Goal: Complete application form: Complete application form

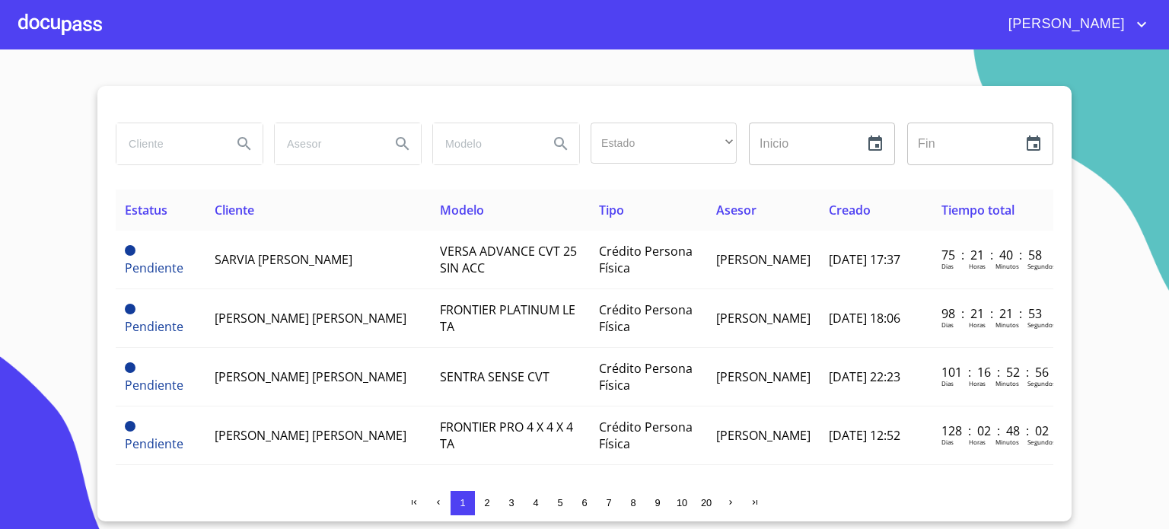
click at [77, 17] on div at bounding box center [60, 24] width 84 height 49
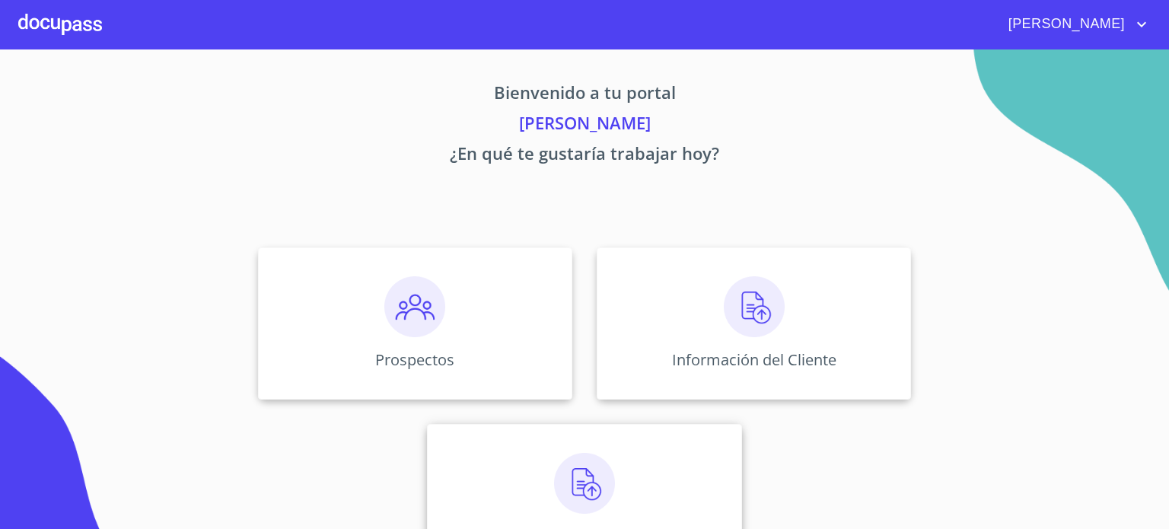
click at [602, 456] on img at bounding box center [584, 483] width 61 height 61
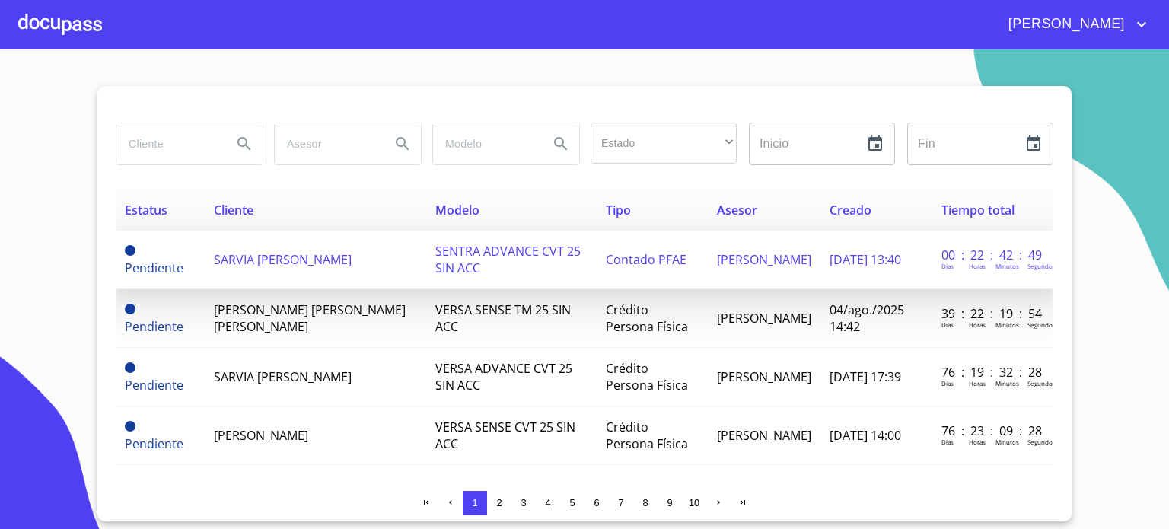
click at [612, 262] on span "Contado PFAE" at bounding box center [646, 259] width 81 height 17
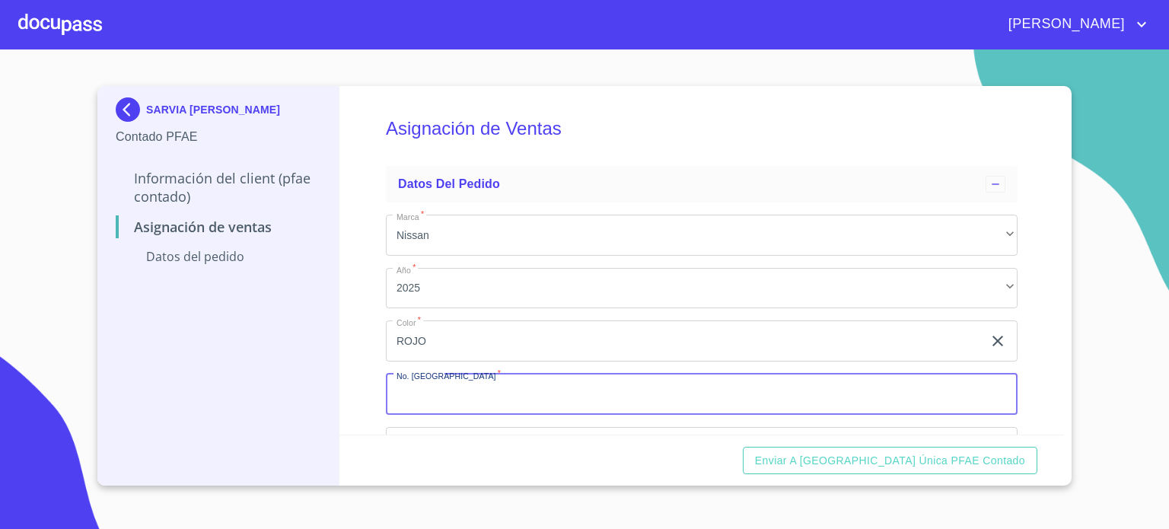
click at [521, 407] on input "Marca   *" at bounding box center [701, 394] width 631 height 41
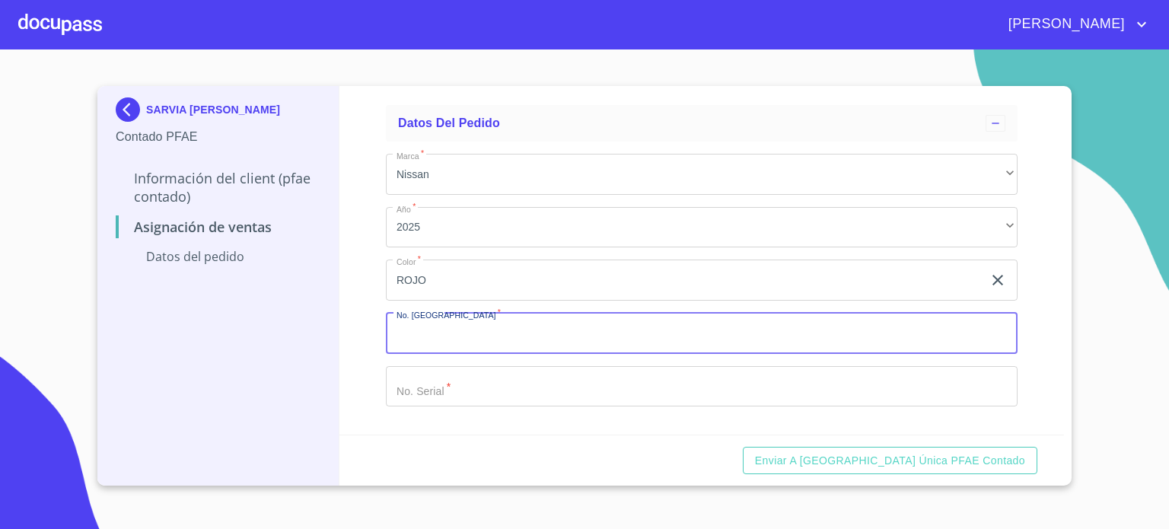
scroll to position [62, 0]
type input "11876"
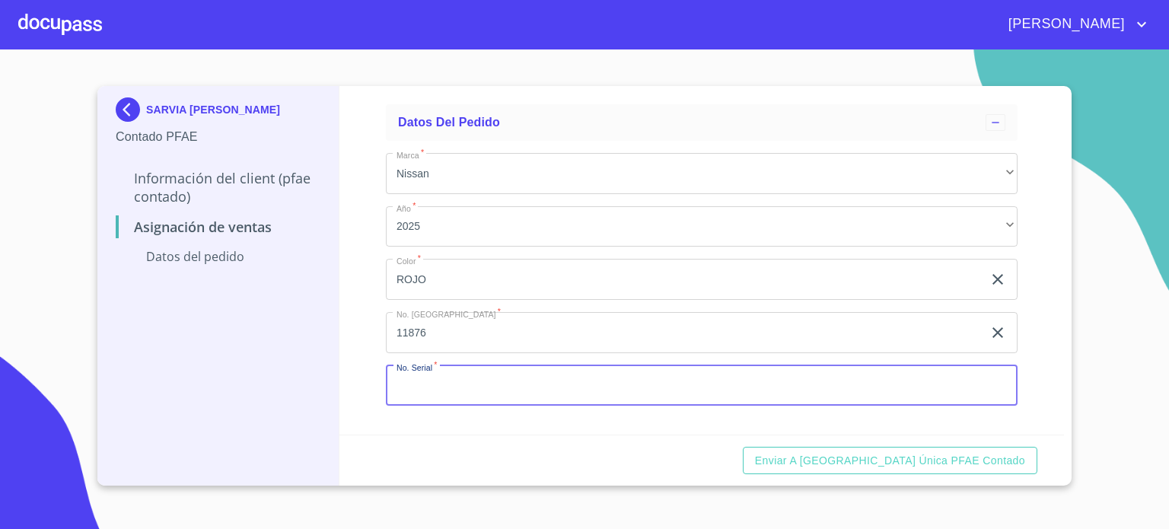
click at [501, 395] on input "Marca   *" at bounding box center [701, 385] width 631 height 41
type input "Y"
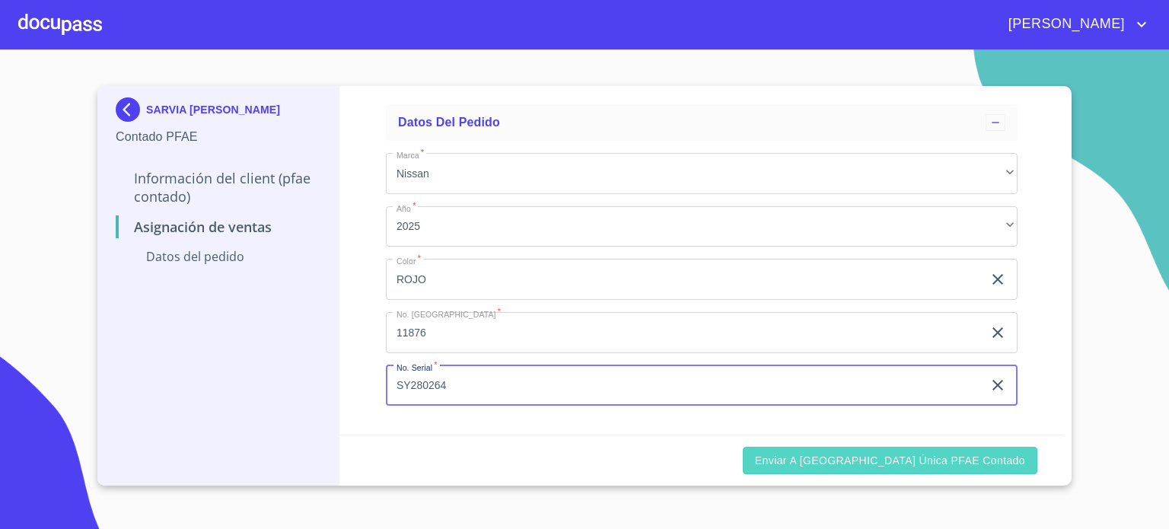
type input "SY280264"
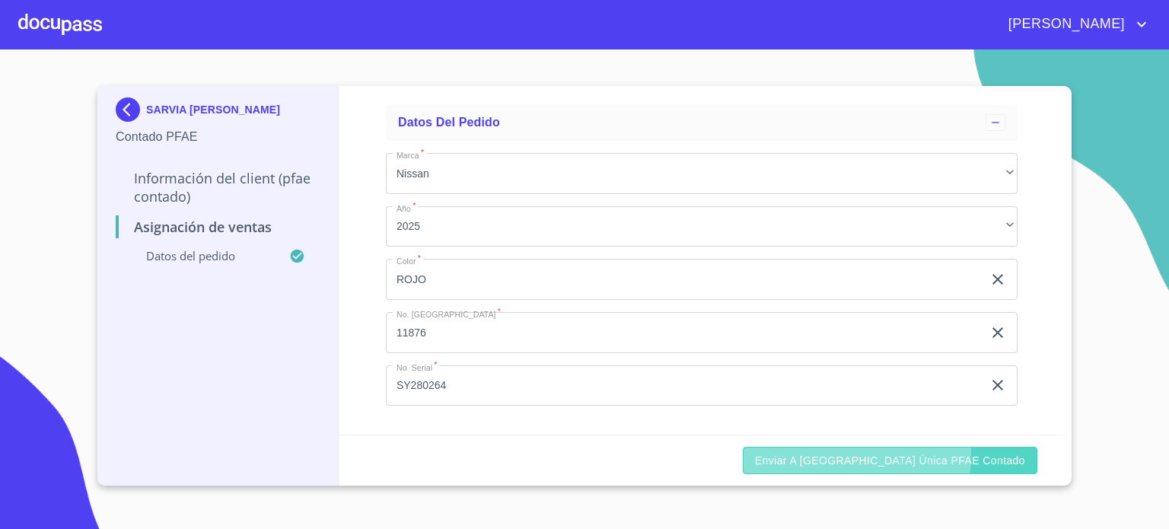
click at [846, 454] on span "Enviar a [GEOGRAPHIC_DATA] única PFAE contado" at bounding box center [890, 460] width 270 height 19
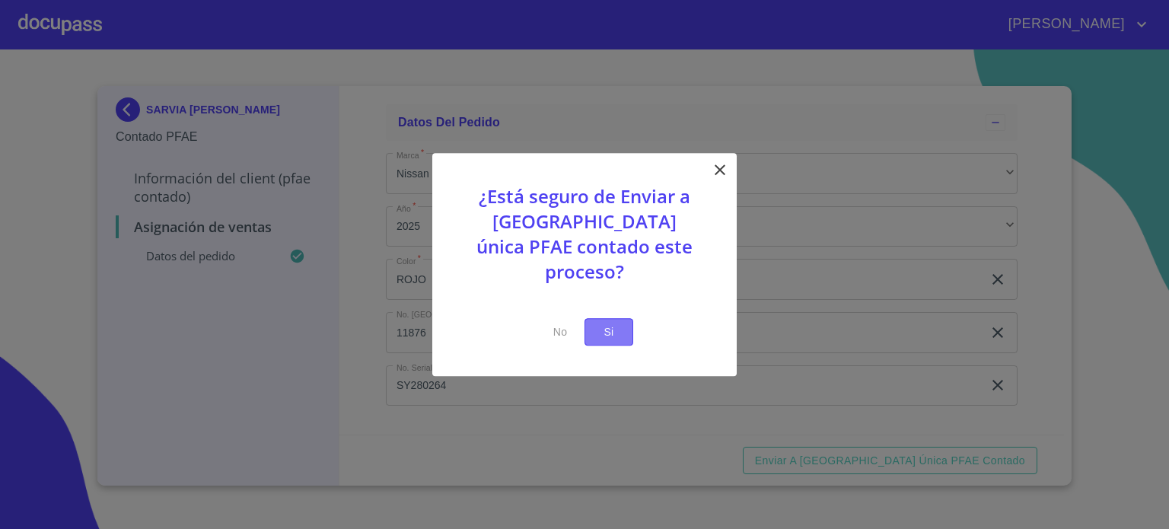
click at [612, 323] on span "Si" at bounding box center [608, 332] width 24 height 19
